Goal: Task Accomplishment & Management: Use online tool/utility

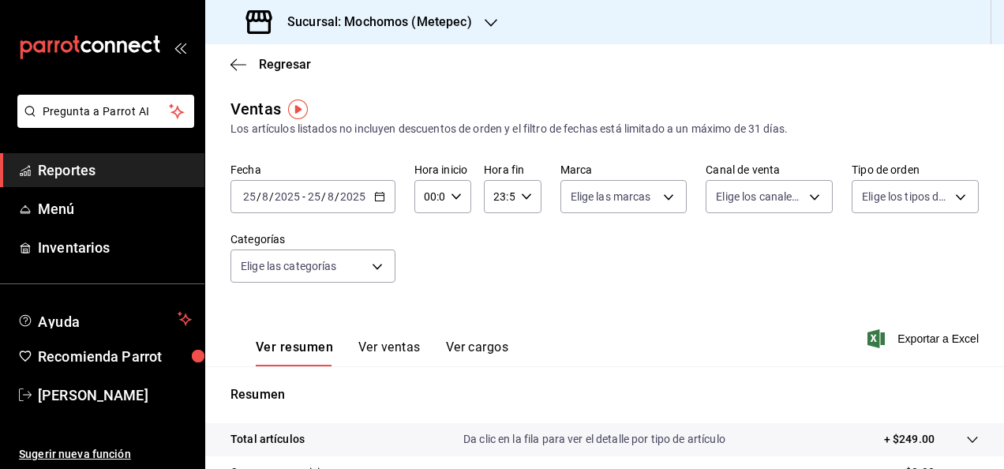
click at [332, 22] on h3 "Sucursal: Mochomos (Metepec)" at bounding box center [373, 22] width 197 height 19
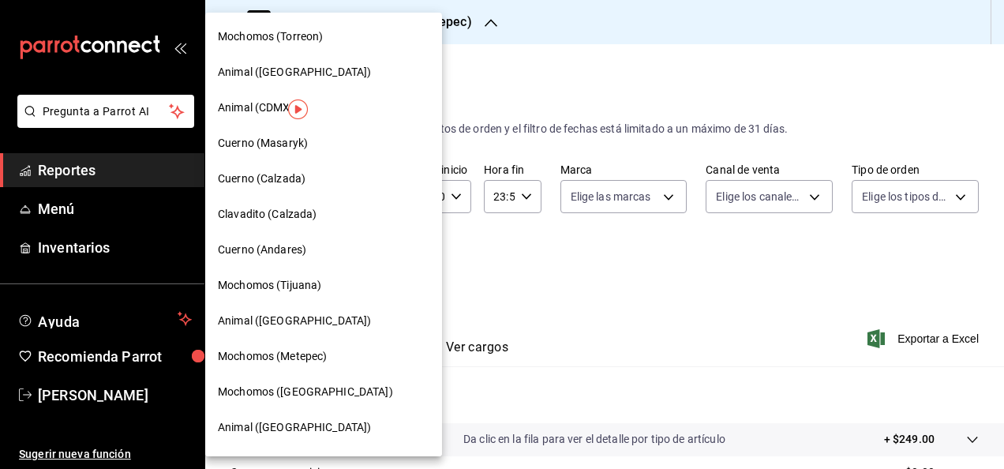
click at [275, 66] on span "Animal ([GEOGRAPHIC_DATA])" at bounding box center [294, 72] width 153 height 17
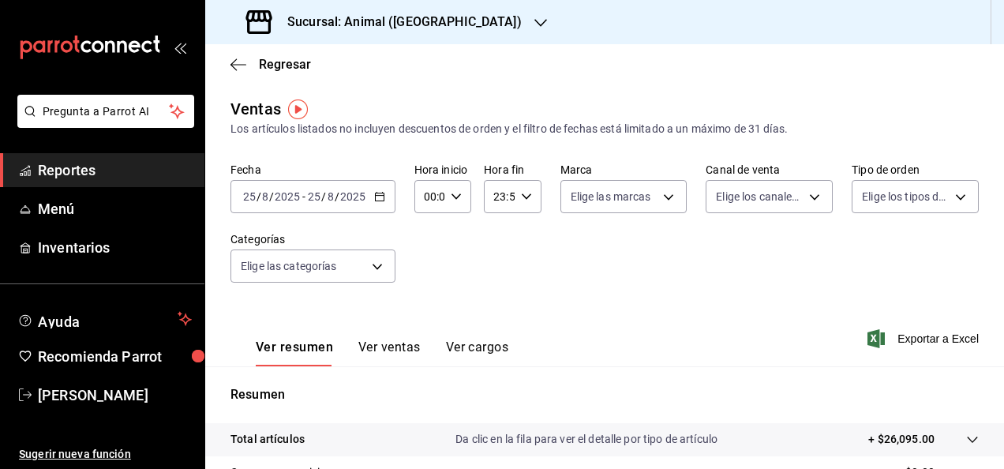
click at [375, 198] on \(Stroke\) "button" at bounding box center [379, 197] width 9 height 9
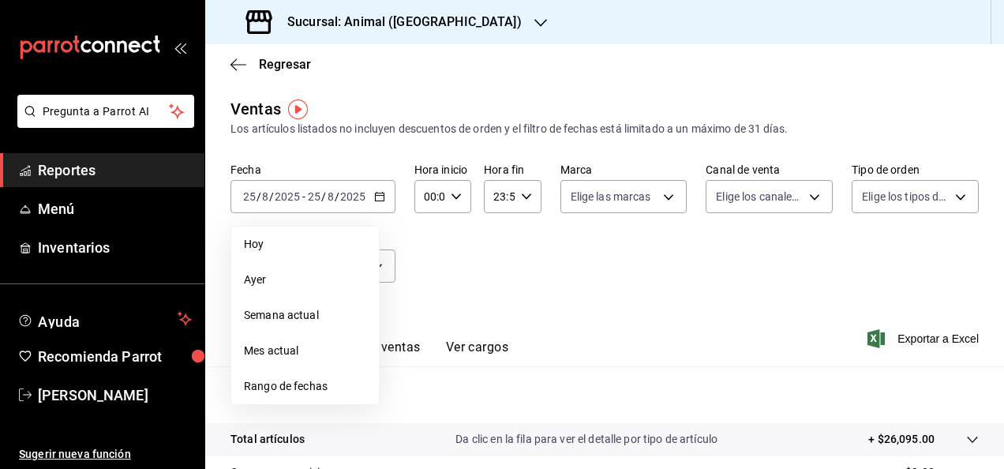
click at [281, 352] on span "Mes actual" at bounding box center [305, 351] width 122 height 17
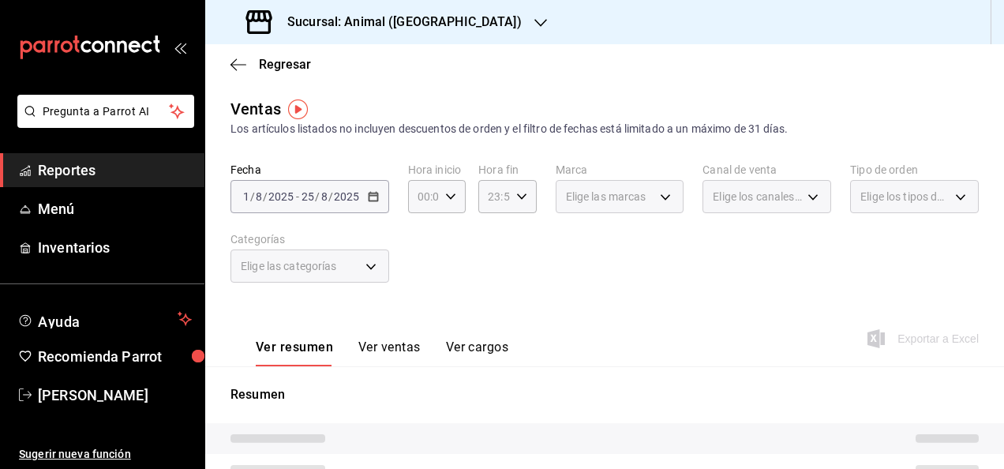
click at [376, 272] on div "Elige las categorías" at bounding box center [309, 265] width 159 height 33
click at [369, 267] on div "Elige las categorías" at bounding box center [309, 265] width 159 height 33
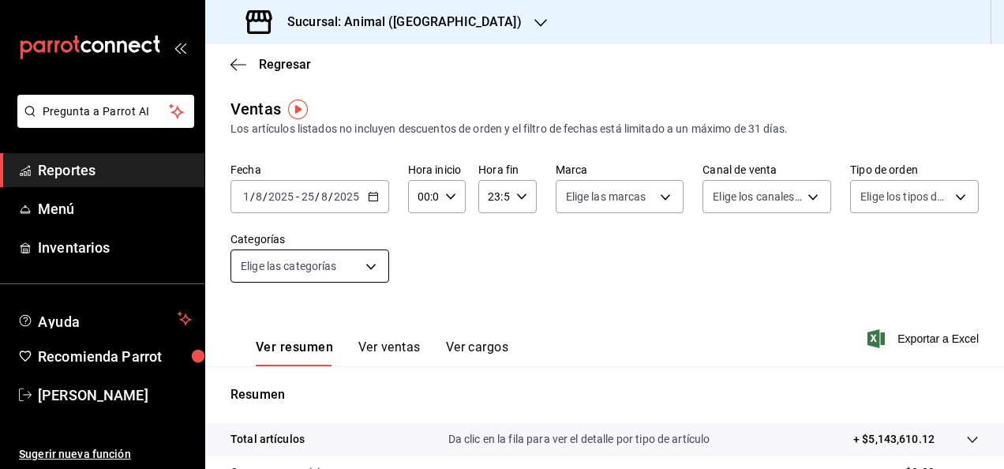
click at [374, 268] on body "Pregunta a Parrot AI Reportes Menú Inventarios Ayuda Recomienda Parrot [PERSON_…" at bounding box center [502, 234] width 1004 height 469
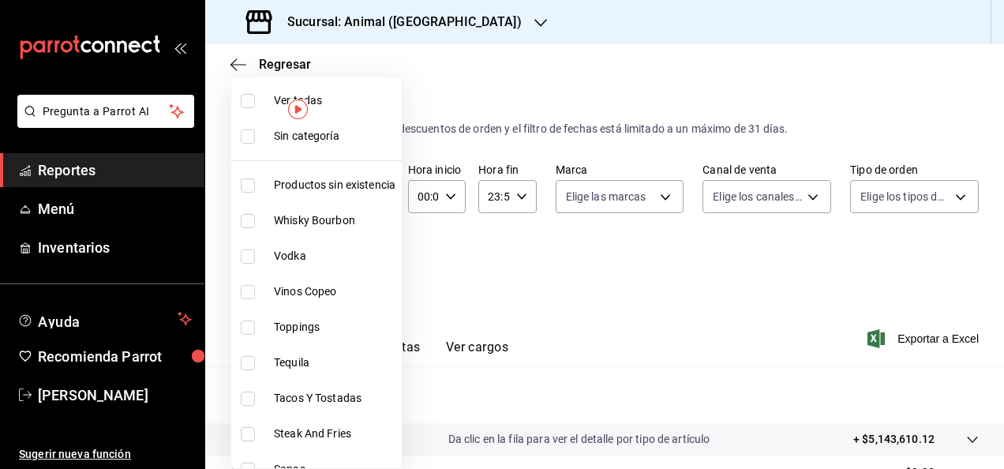
click at [500, 305] on div at bounding box center [502, 234] width 1004 height 469
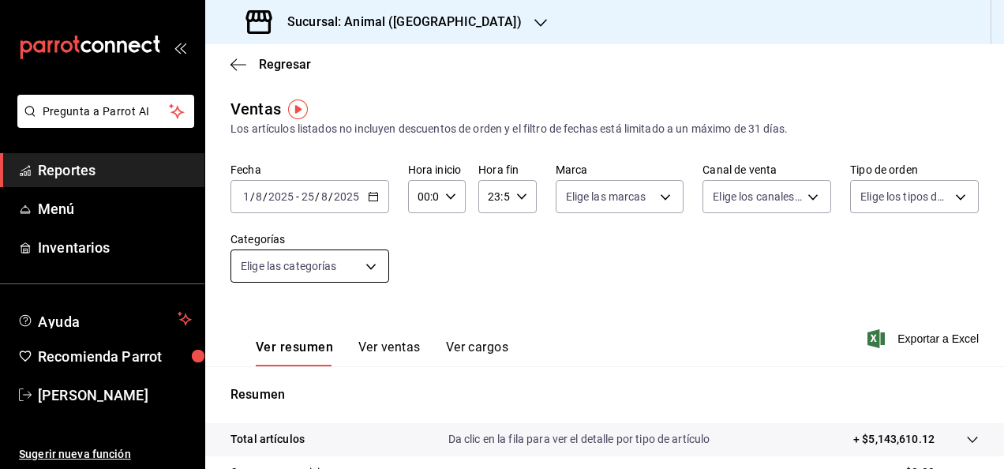
click at [368, 264] on body "Pregunta a Parrot AI Reportes Menú Inventarios Ayuda Recomienda Parrot [PERSON_…" at bounding box center [502, 234] width 1004 height 469
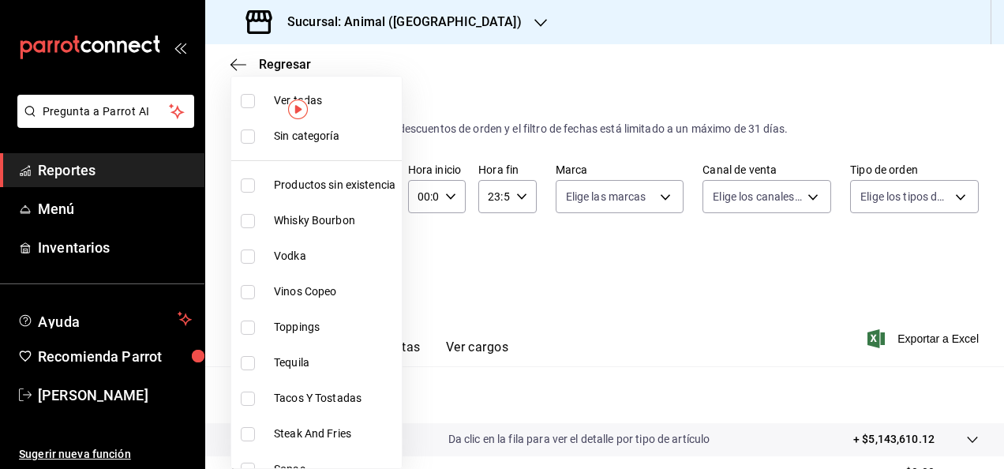
click at [492, 296] on div at bounding box center [502, 234] width 1004 height 469
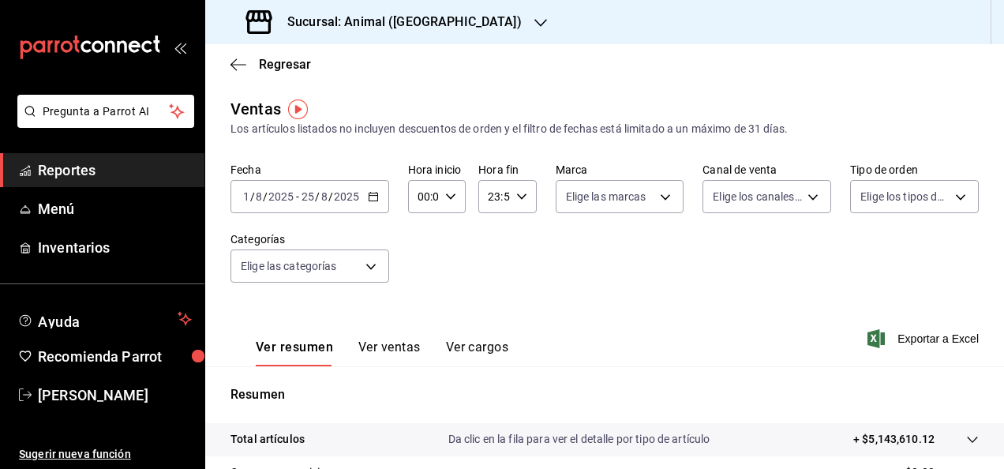
click at [369, 200] on icon "button" at bounding box center [373, 196] width 11 height 11
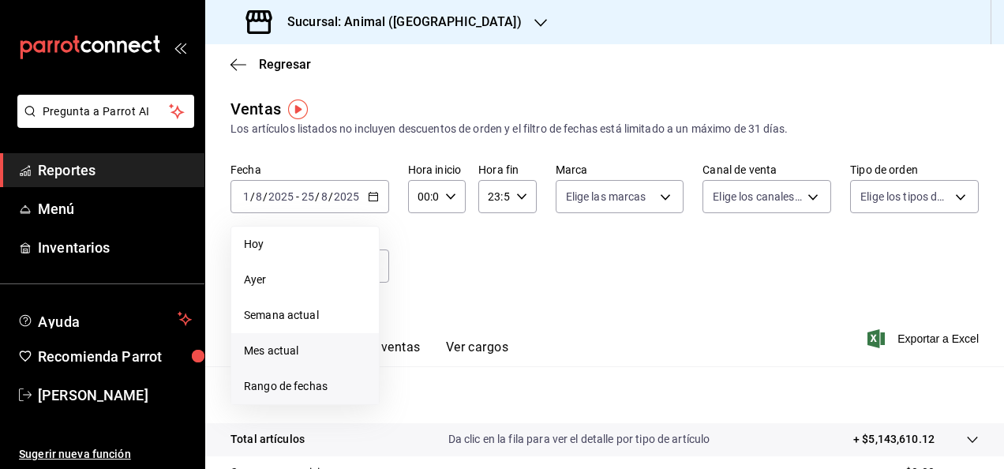
click at [275, 379] on span "Rango de fechas" at bounding box center [305, 386] width 122 height 17
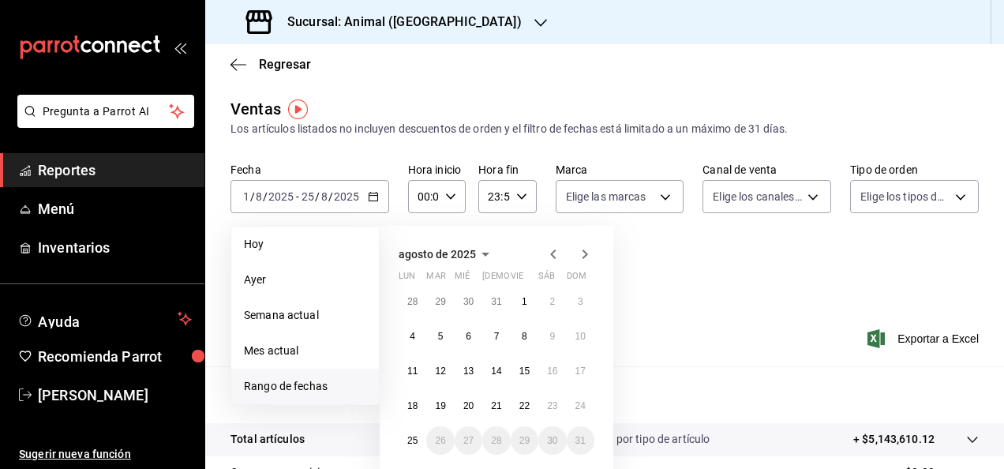
click at [553, 254] on icon "button" at bounding box center [553, 254] width 19 height 19
click at [445, 297] on button "1" at bounding box center [440, 301] width 28 height 28
click at [494, 440] on abbr "31" at bounding box center [496, 440] width 10 height 11
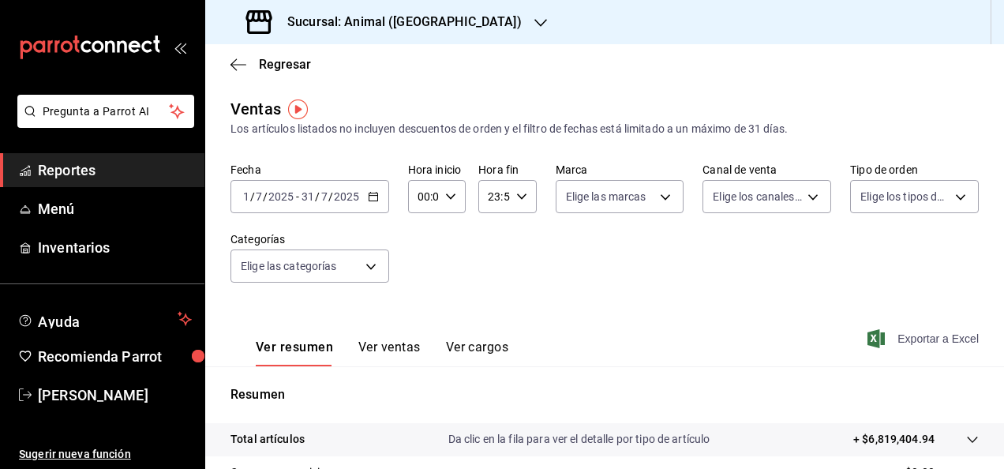
click at [903, 336] on span "Exportar a Excel" at bounding box center [925, 338] width 108 height 19
click at [492, 292] on div "Fecha [DATE] [DATE] - [DATE] [DATE] Hora inicio 00:00 Hora inicio Hora fin 23:5…" at bounding box center [604, 232] width 748 height 139
